Goal: Task Accomplishment & Management: Use online tool/utility

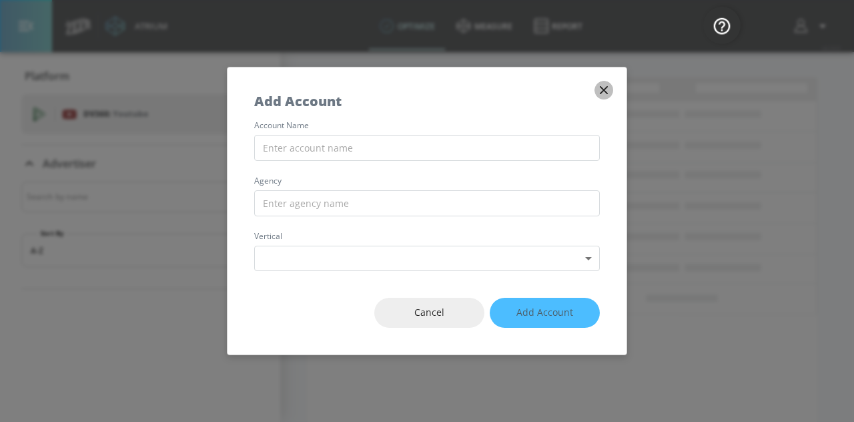
click at [605, 93] on icon "button" at bounding box center [604, 90] width 15 height 15
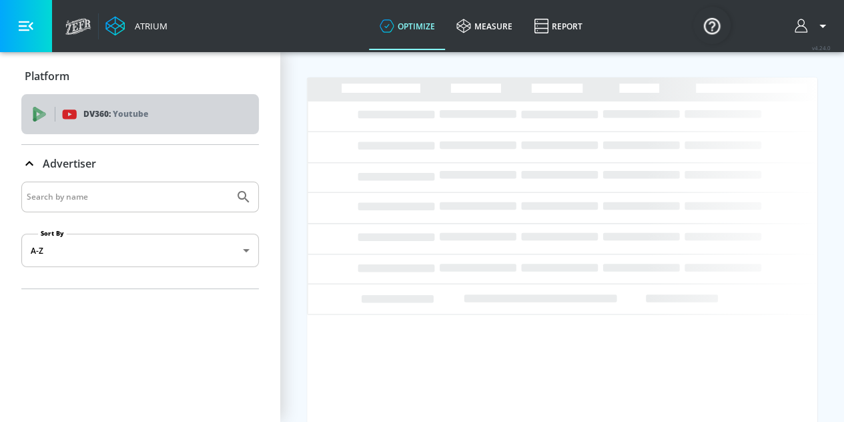
click at [170, 118] on div "DV360: Youtube" at bounding box center [155, 114] width 186 height 15
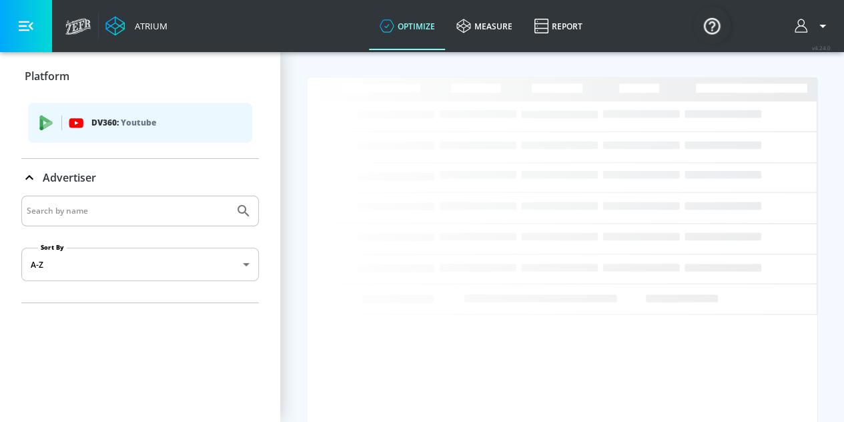
click at [108, 131] on div "DV360: Youtube" at bounding box center [140, 123] width 224 height 40
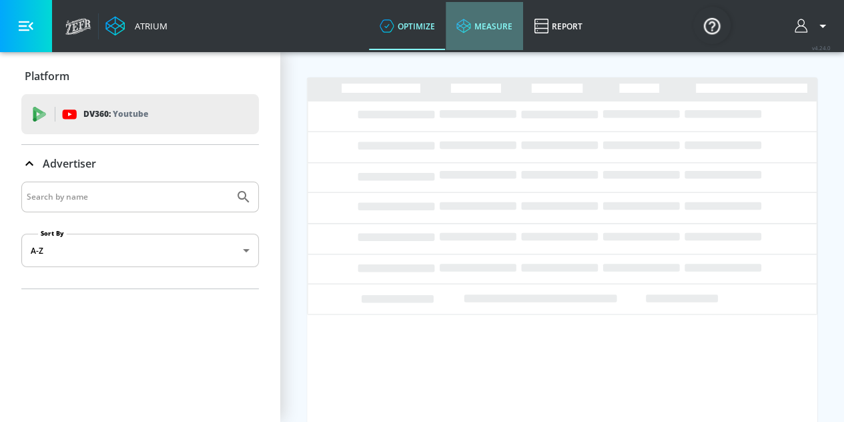
click at [471, 31] on icon at bounding box center [463, 26] width 15 height 15
